Goal: Go to known website: Access a specific website the user already knows

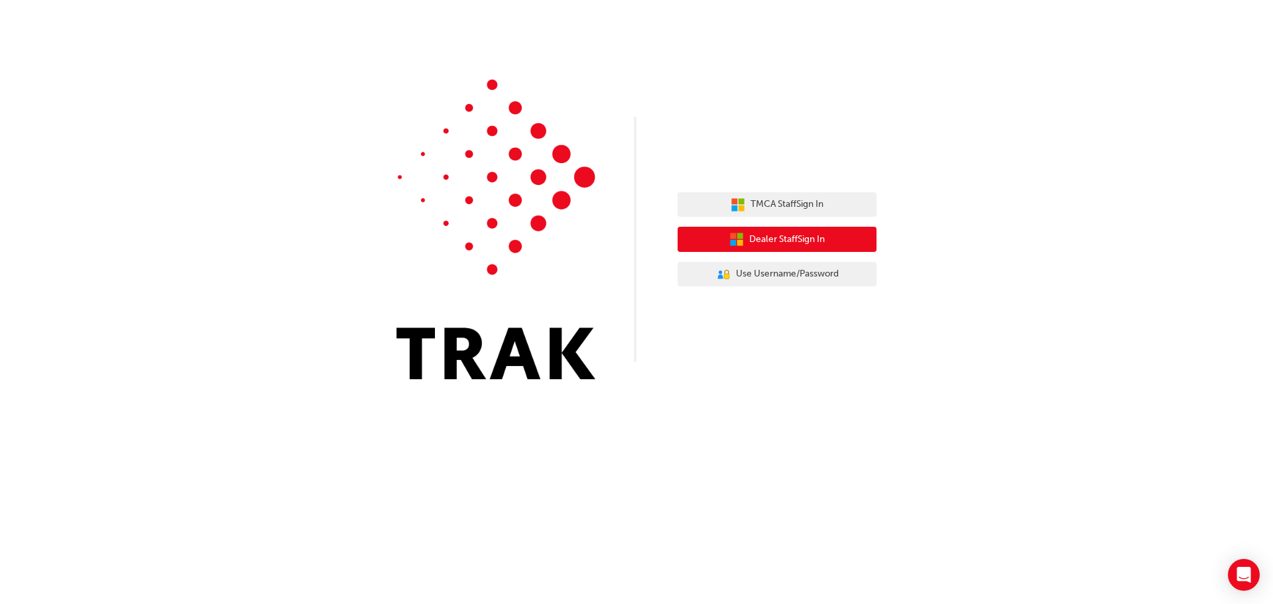
click at [784, 235] on span "Dealer Staff Sign In" at bounding box center [787, 239] width 76 height 15
